Goal: Information Seeking & Learning: Check status

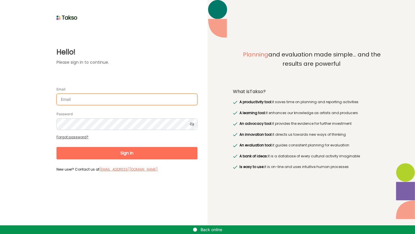
click at [142, 98] on input "Email" at bounding box center [127, 100] width 141 height 12
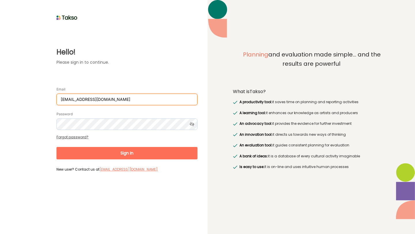
type input "[EMAIL_ADDRESS][DOMAIN_NAME]"
click at [164, 155] on button "Sign In" at bounding box center [127, 153] width 141 height 12
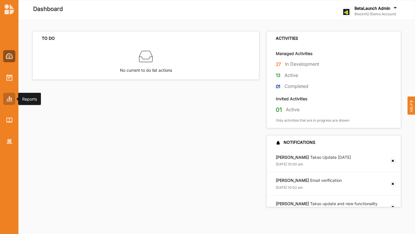
click at [13, 102] on div at bounding box center [9, 99] width 12 height 12
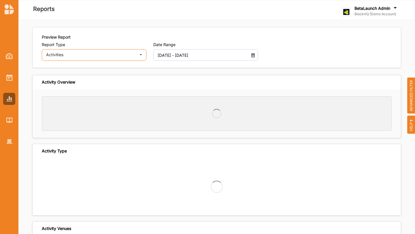
click at [104, 54] on div "Activities" at bounding box center [91, 55] width 90 height 4
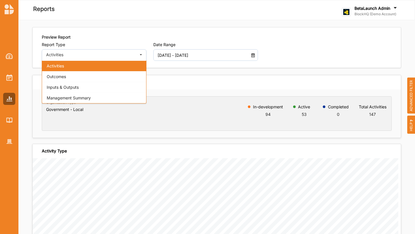
drag, startPoint x: 250, startPoint y: 61, endPoint x: 305, endPoint y: 51, distance: 55.6
click at [253, 60] on div "[DATE] - [DATE]" at bounding box center [205, 55] width 105 height 12
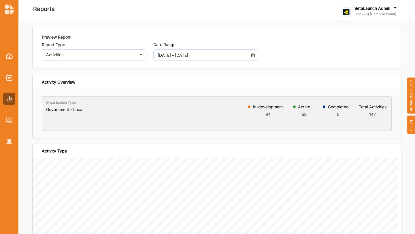
click at [388, 11] on div "BetaLaunch Admin" at bounding box center [377, 8] width 44 height 6
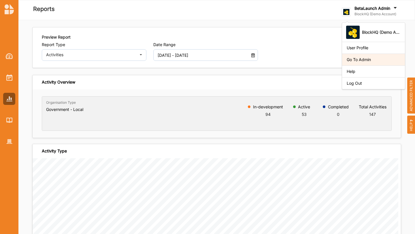
click at [369, 57] on div "Go To Admin" at bounding box center [374, 59] width 54 height 5
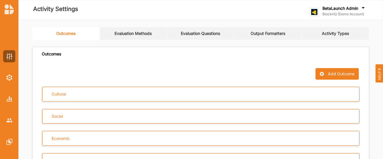
click at [8, 100] on img at bounding box center [9, 98] width 6 height 5
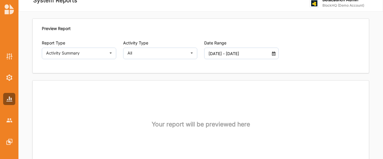
scroll to position [33, 0]
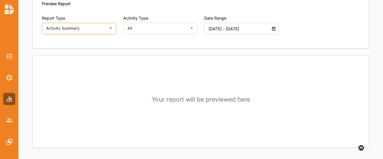
click at [108, 31] on icon at bounding box center [110, 29] width 9 height 12
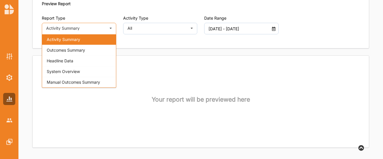
click at [81, 50] on span "Outcomes Summary" at bounding box center [66, 50] width 38 height 5
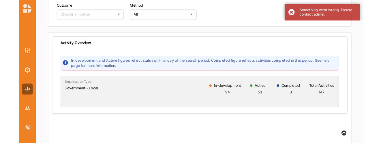
scroll to position [41, 0]
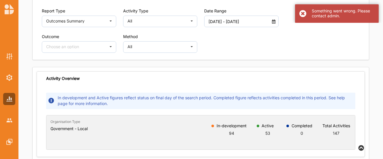
click at [258, 24] on input "[DATE] - [DATE]" at bounding box center [239, 22] width 66 height 12
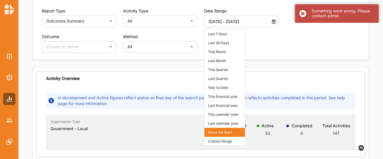
click at [228, 131] on li "Since the Start" at bounding box center [224, 132] width 40 height 9
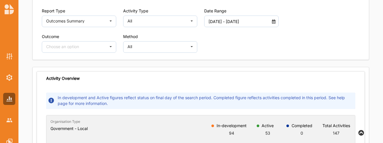
scroll to position [0, 0]
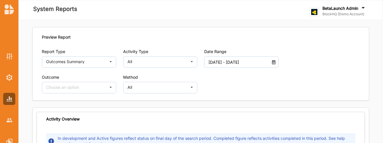
click at [1, 7] on div at bounding box center [9, 9] width 18 height 10
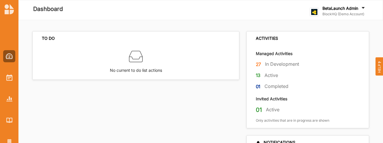
click at [7, 97] on img at bounding box center [9, 98] width 6 height 5
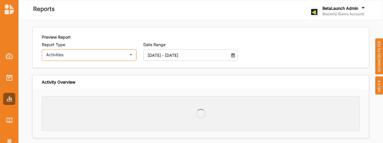
click at [120, 57] on div "Activities" at bounding box center [86, 55] width 80 height 4
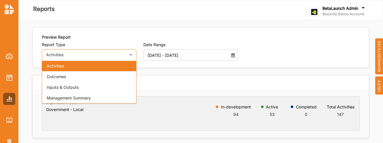
click at [106, 77] on div "Outcomes" at bounding box center [89, 76] width 94 height 11
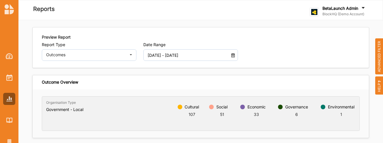
click at [206, 57] on input "[DATE] - [DATE]" at bounding box center [186, 55] width 84 height 12
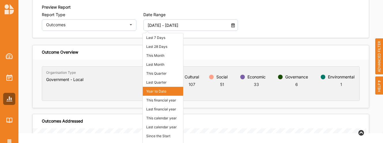
scroll to position [37, 0]
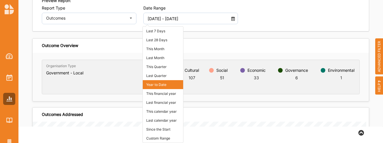
click at [164, 131] on li "Since the Start" at bounding box center [163, 129] width 40 height 9
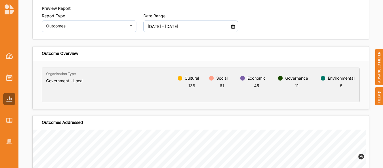
scroll to position [0, 0]
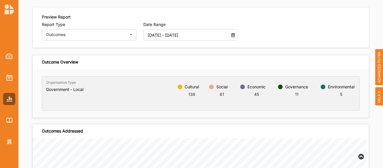
click at [218, 34] on input "[DATE] - [DATE]" at bounding box center [186, 35] width 84 height 12
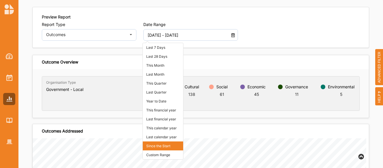
click at [168, 146] on li "Since the Start" at bounding box center [163, 145] width 40 height 9
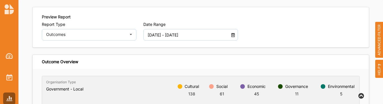
click at [203, 36] on input "[DATE] - [DATE]" at bounding box center [186, 35] width 84 height 12
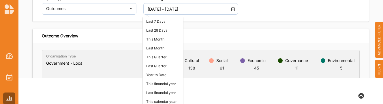
scroll to position [75, 0]
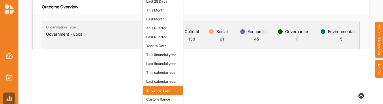
click at [168, 80] on li "Last calendar year" at bounding box center [163, 81] width 40 height 9
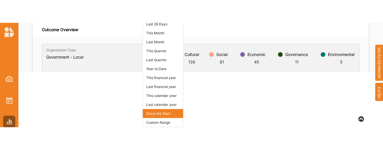
scroll to position [20, 0]
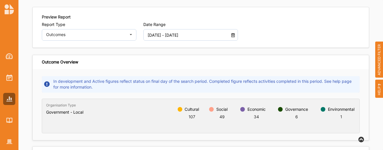
click at [217, 37] on input "[DATE] - [DATE]" at bounding box center [186, 35] width 84 height 12
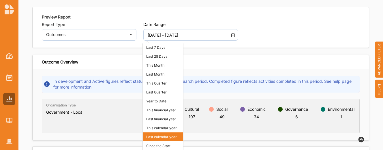
scroll to position [30, 0]
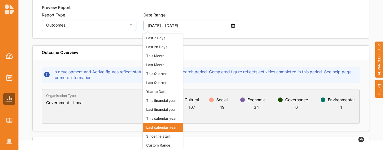
click at [172, 136] on li "Since the Start" at bounding box center [163, 136] width 40 height 9
type input "[DATE] - [DATE]"
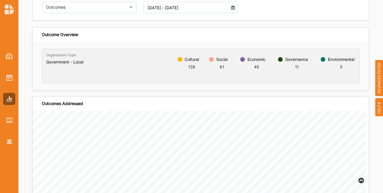
scroll to position [0, 0]
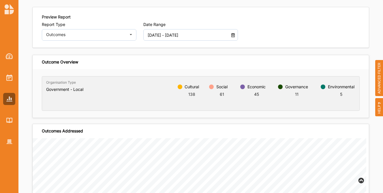
click at [214, 32] on input "[DATE] - [DATE]" at bounding box center [186, 35] width 84 height 12
click at [124, 117] on div "Outcome Overview Organisation Type Government - Local Cultural 138 Social 61 Ec…" at bounding box center [200, 86] width 337 height 63
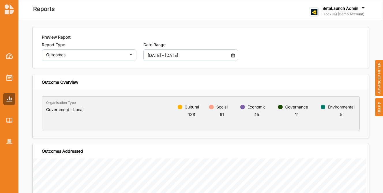
click at [192, 56] on input "[DATE] - [DATE]" at bounding box center [186, 55] width 84 height 12
click at [103, 108] on div "Cultural 138 Social 61 Economic 45 Governance 11 Environmental 5" at bounding box center [223, 114] width 272 height 34
click at [121, 56] on div "Outcomes" at bounding box center [86, 55] width 80 height 4
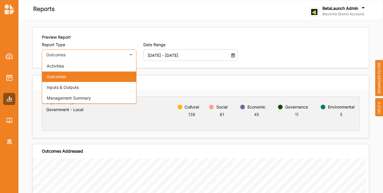
click at [91, 85] on div "Inputs & Outputs" at bounding box center [89, 87] width 94 height 11
